Goal: Information Seeking & Learning: Learn about a topic

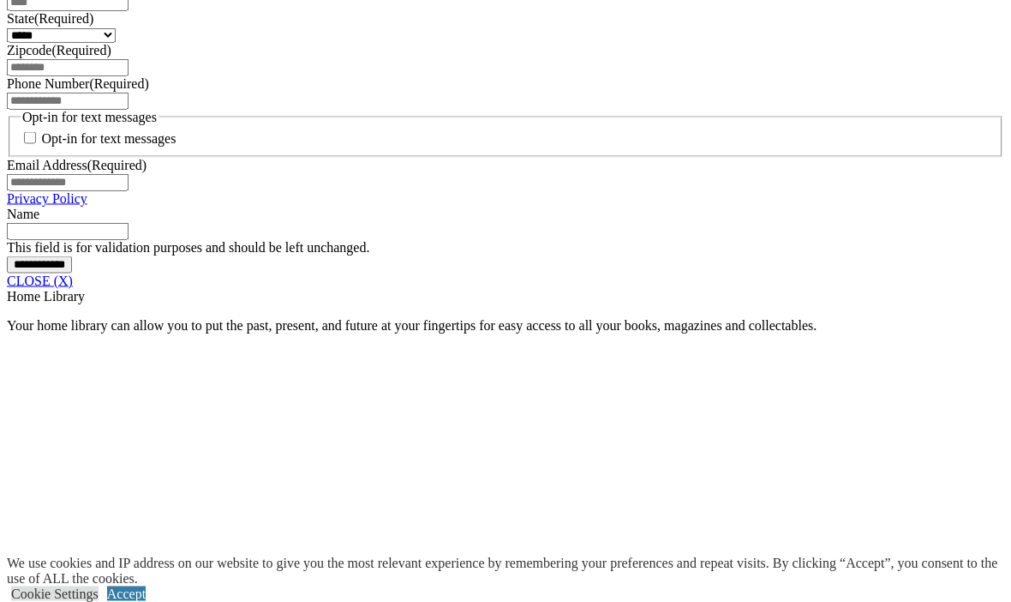
scroll to position [1539, 0]
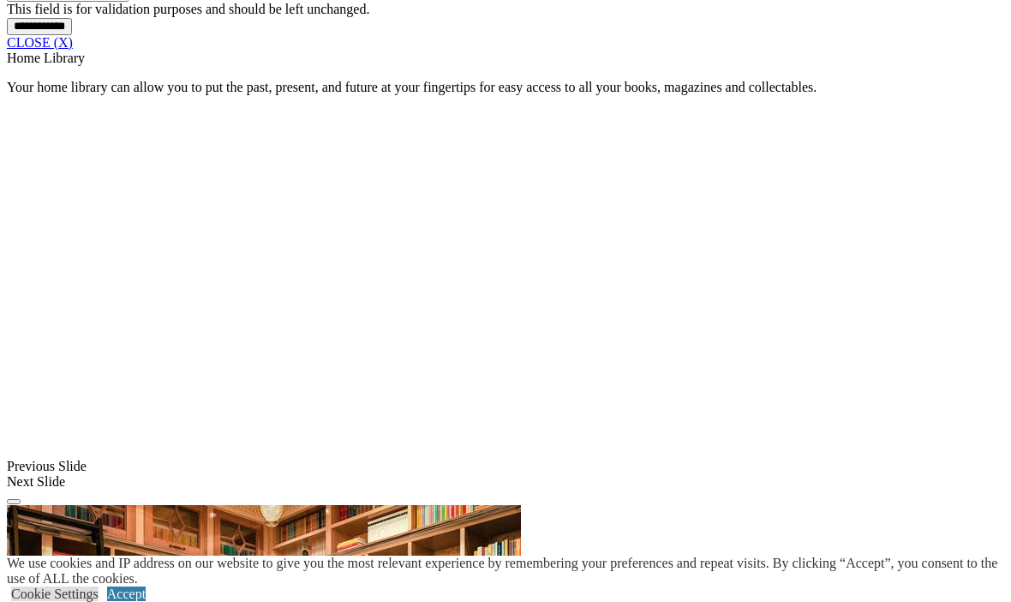
click at [73, 50] on link "CLOSE (X)" at bounding box center [40, 42] width 66 height 15
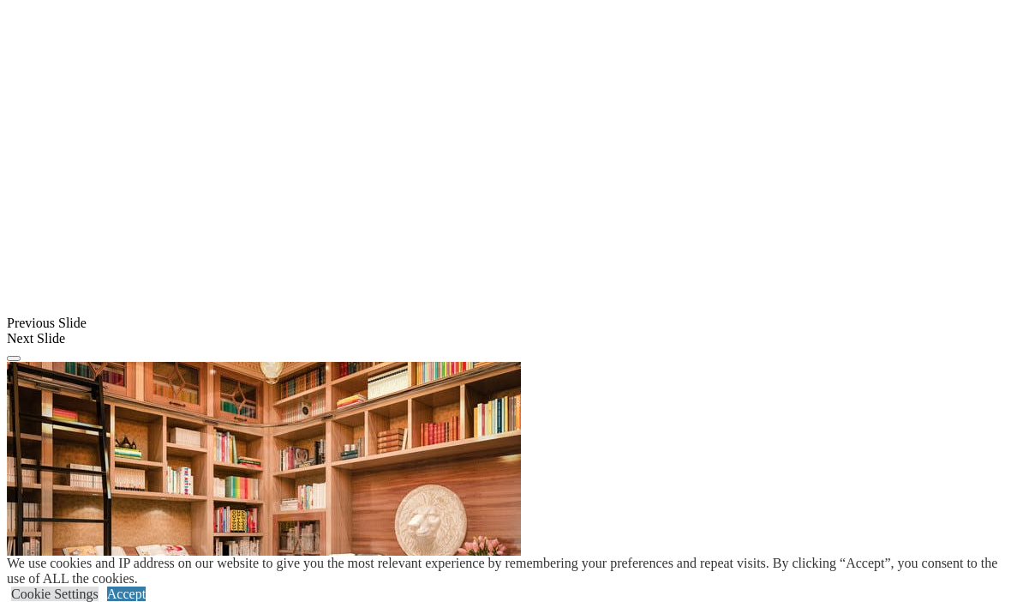
scroll to position [1259, 0]
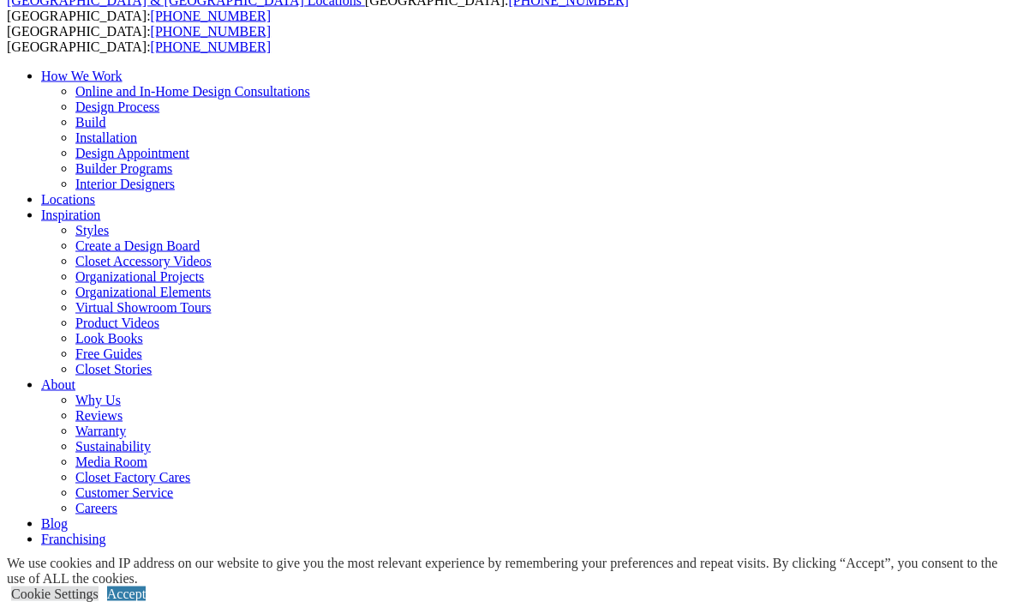
scroll to position [0, 0]
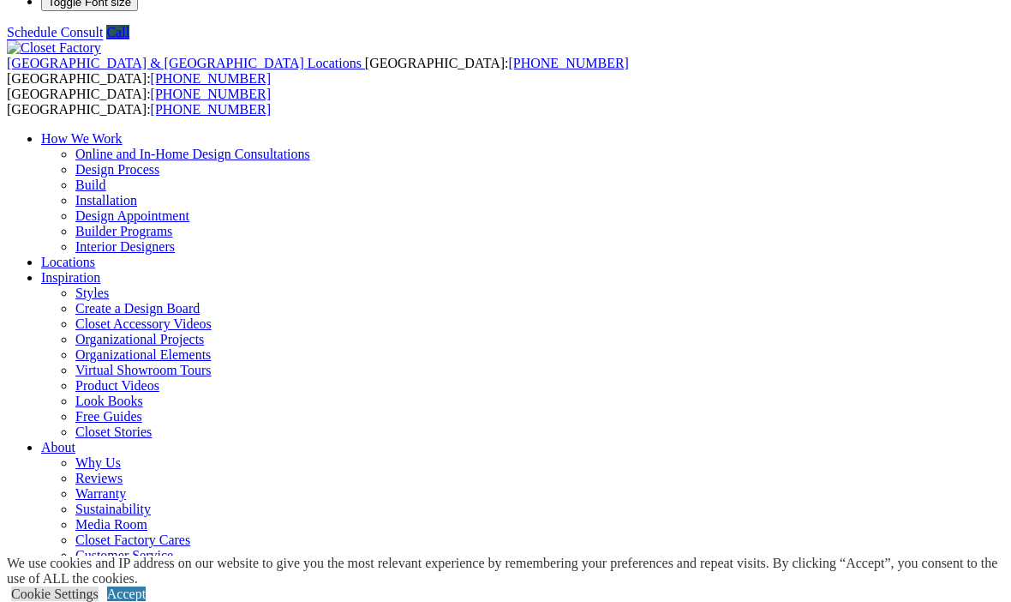
scroll to position [39, 0]
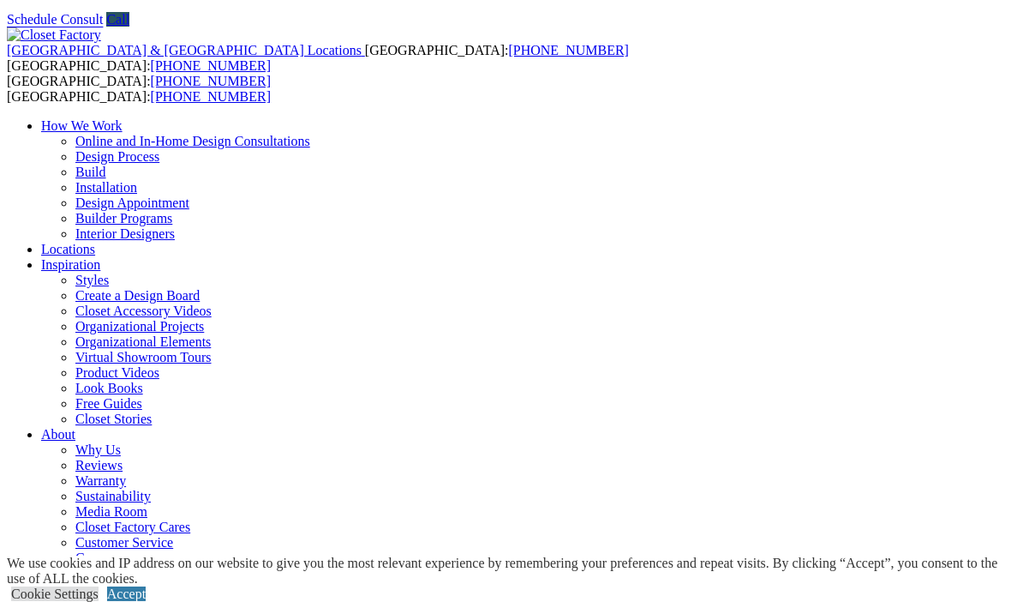
scroll to position [54, 0]
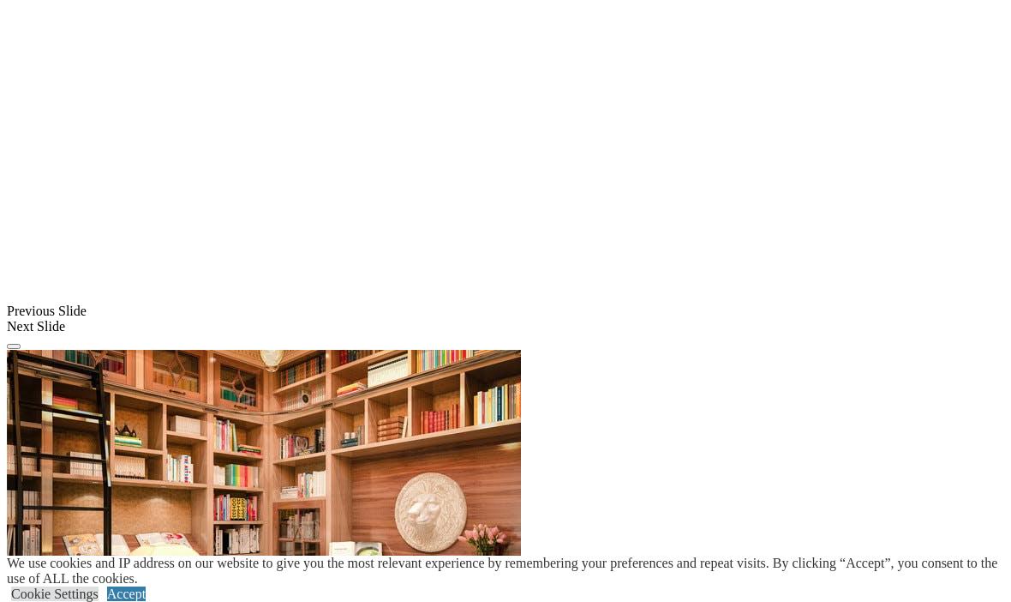
scroll to position [1293, 0]
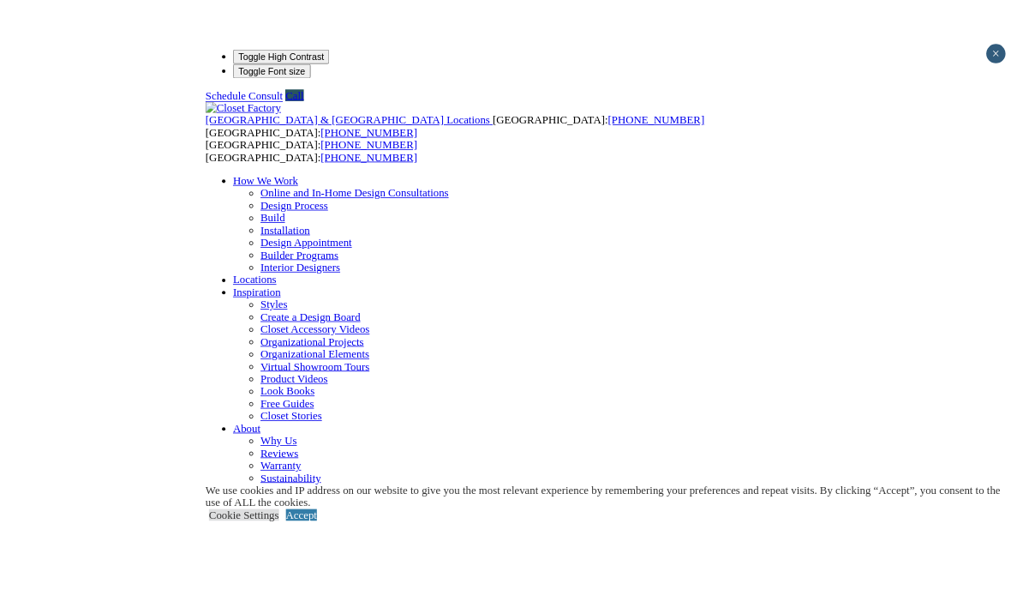
scroll to position [55, 0]
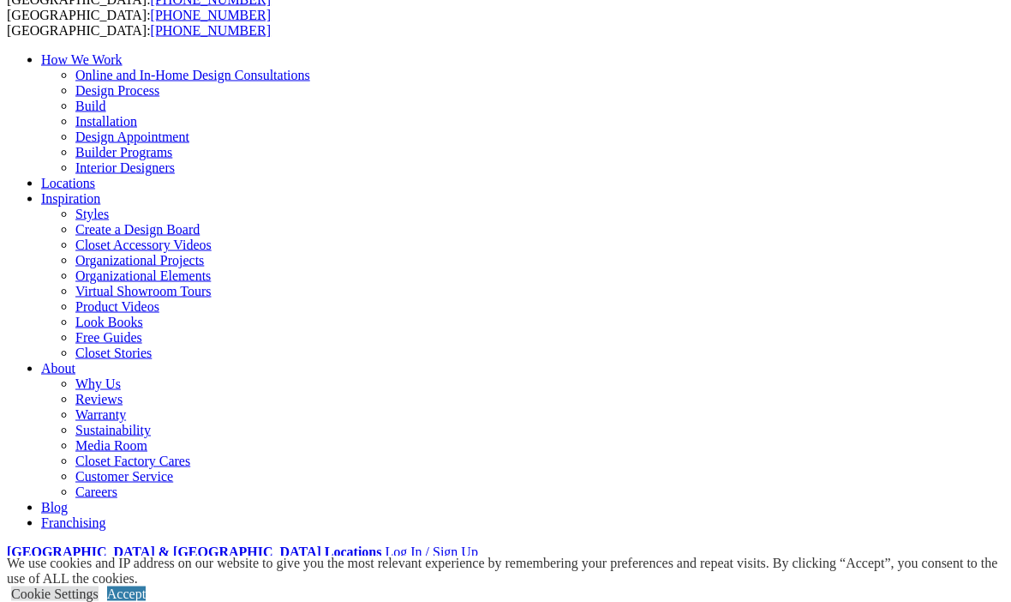
scroll to position [134, 0]
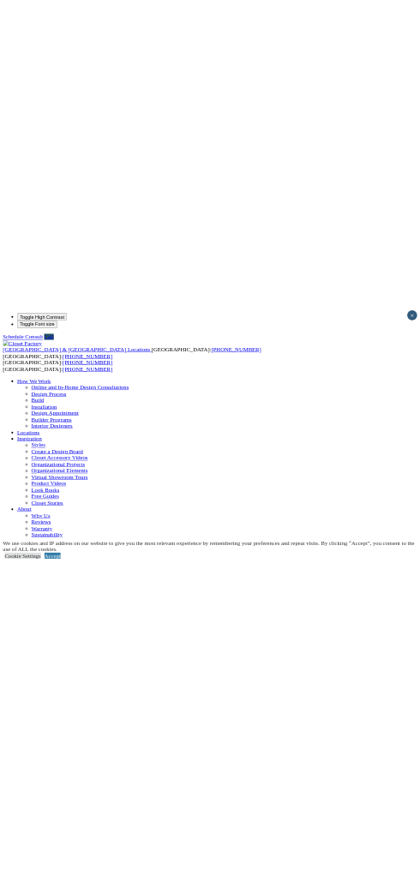
scroll to position [0, 0]
